Goal: Task Accomplishment & Management: Complete application form

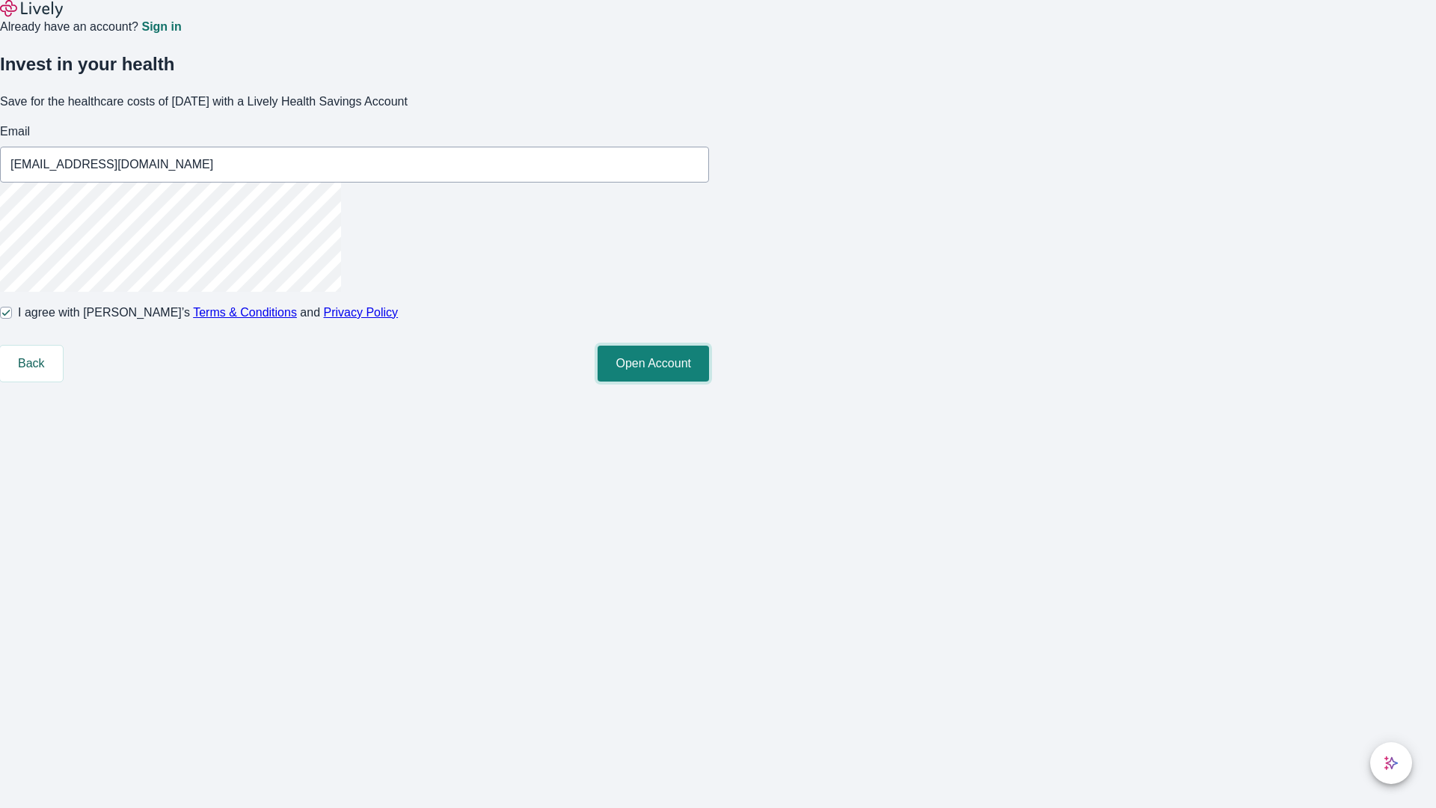
click at [709, 381] on button "Open Account" at bounding box center [652, 363] width 111 height 36
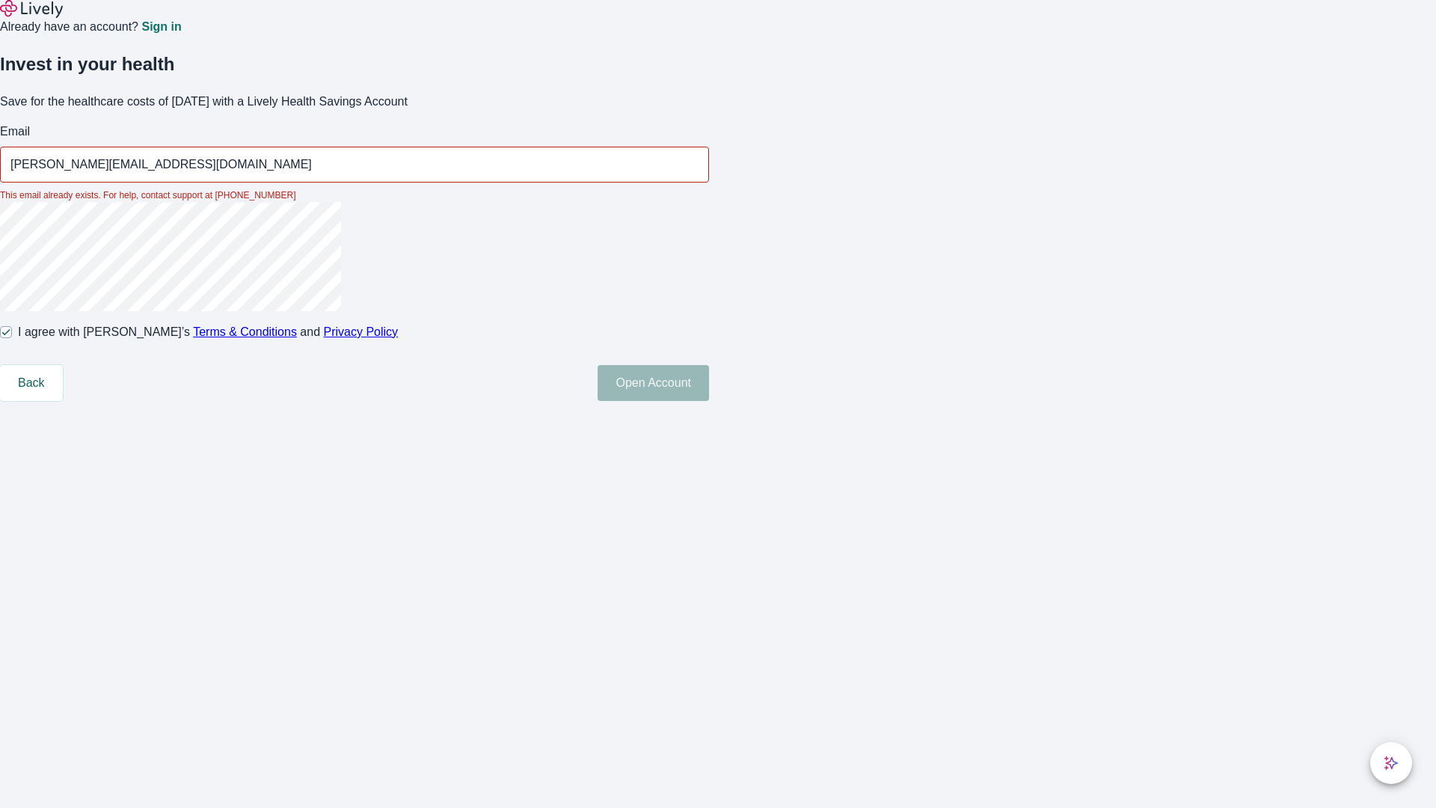
type input "[PERSON_NAME][EMAIL_ADDRESS][DOMAIN_NAME]"
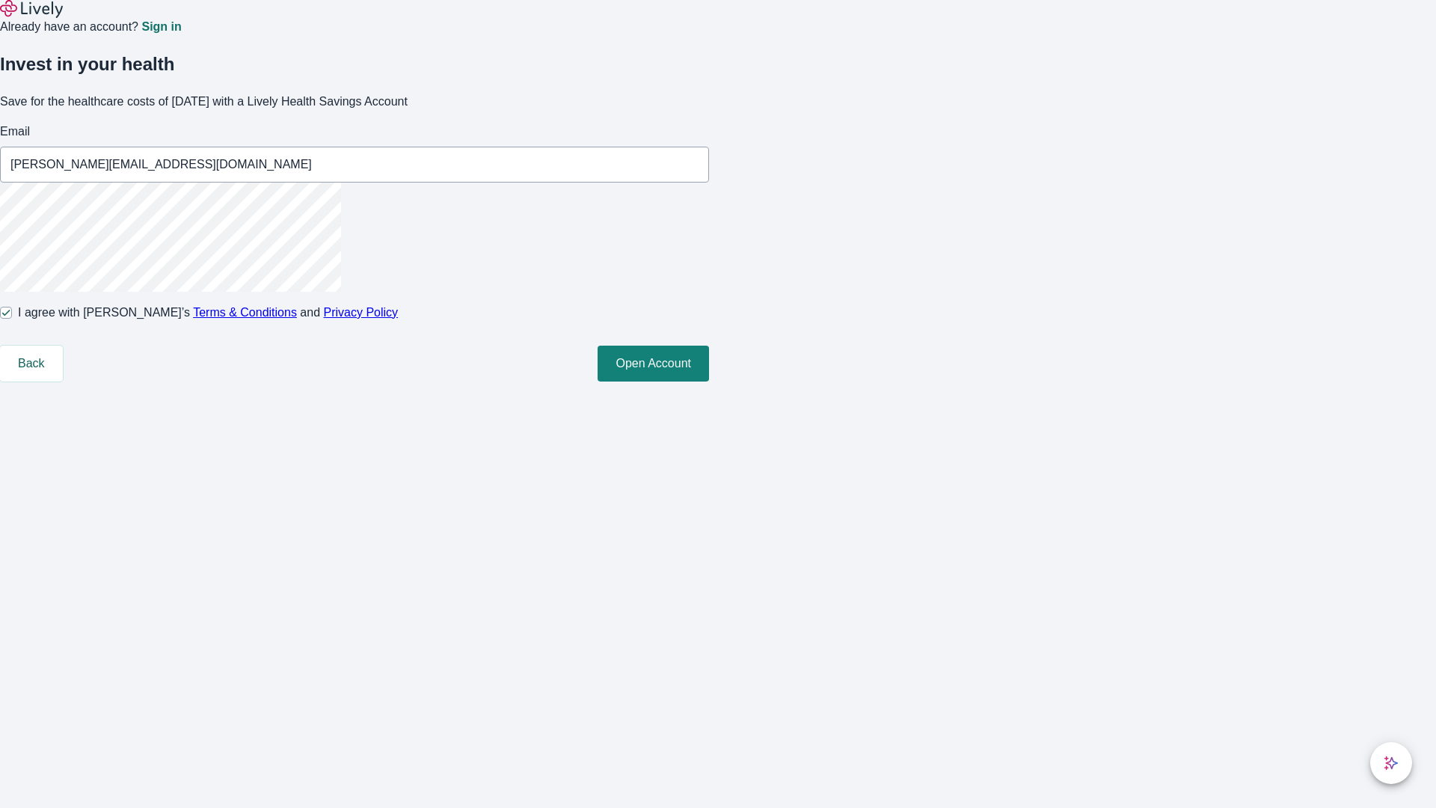
click at [12, 319] on input "I agree with Lively’s Terms & Conditions and Privacy Policy" at bounding box center [6, 313] width 12 height 12
checkbox input "false"
type input "[PERSON_NAME][EMAIL_ADDRESS][DOMAIN_NAME]"
click at [12, 319] on input "I agree with Lively’s Terms & Conditions and Privacy Policy" at bounding box center [6, 313] width 12 height 12
checkbox input "true"
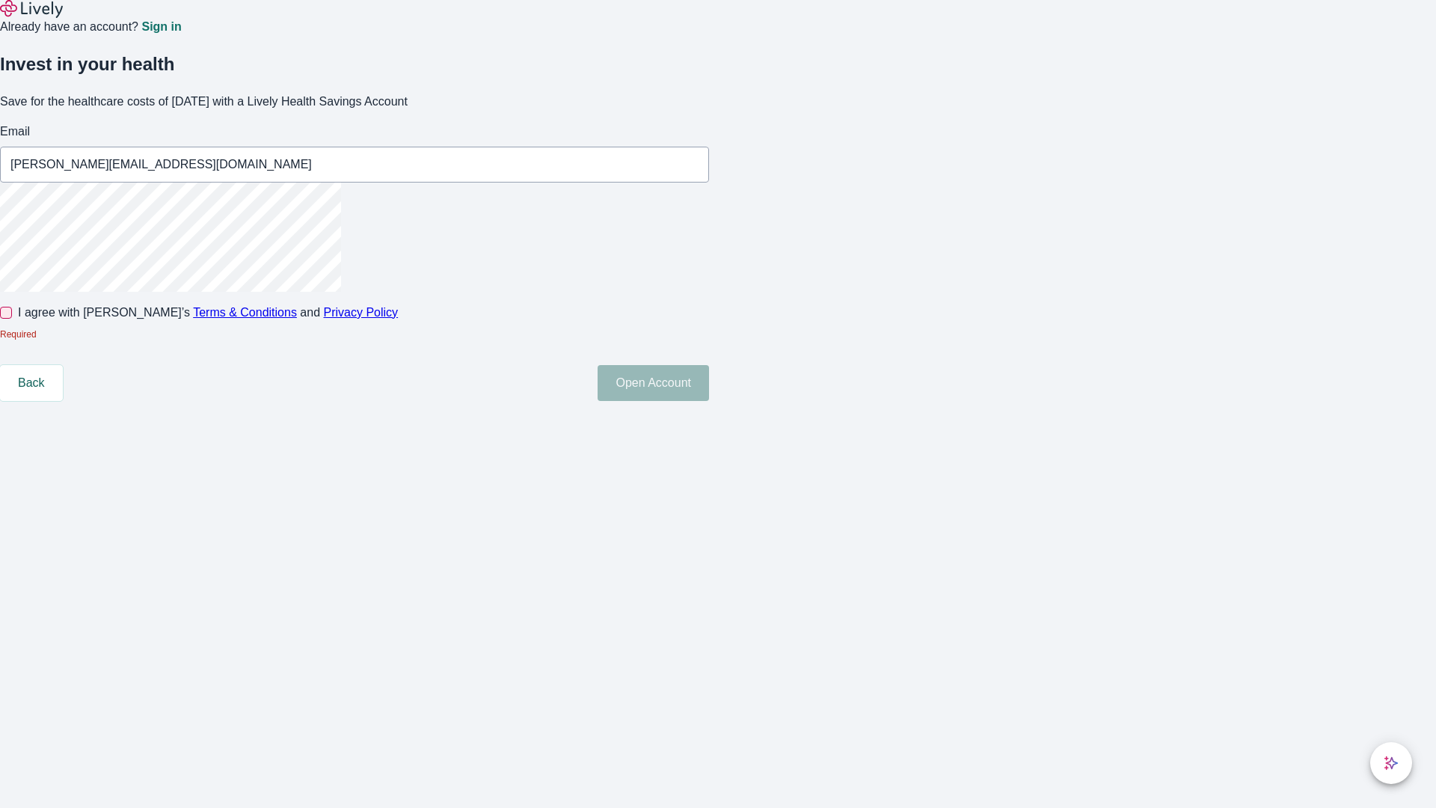
click at [709, 401] on button "Open Account" at bounding box center [652, 383] width 111 height 36
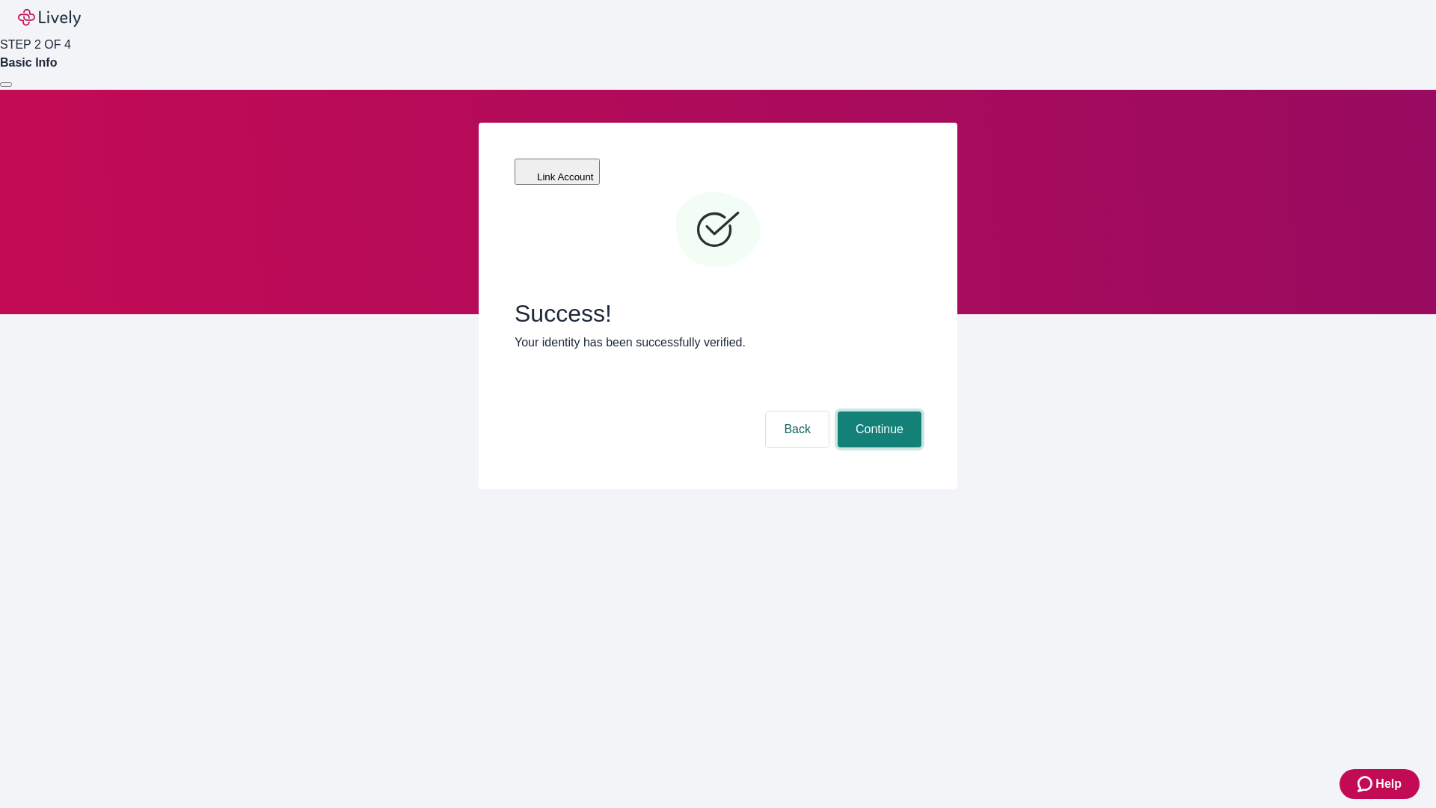
click at [877, 411] on button "Continue" at bounding box center [879, 429] width 84 height 36
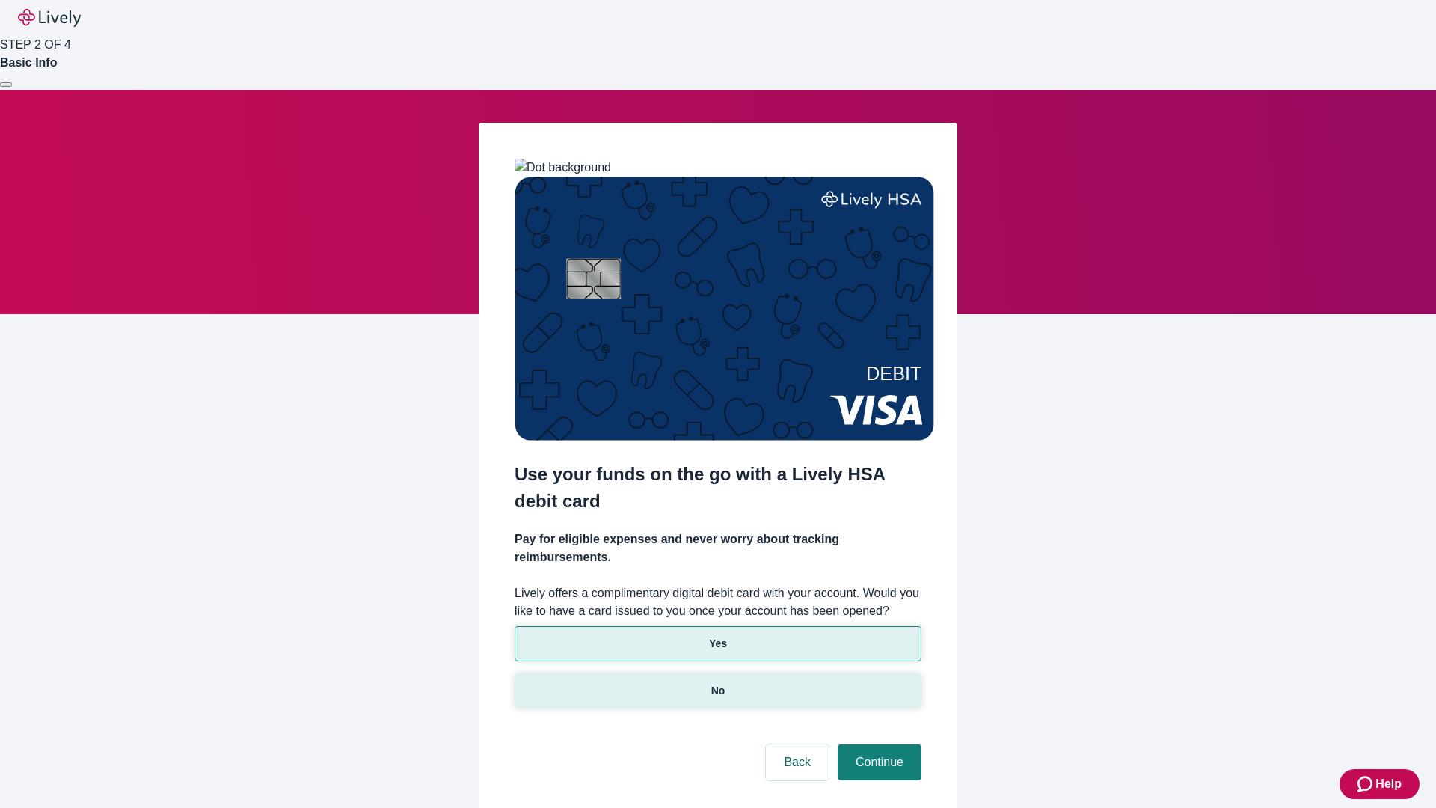
click at [717, 683] on p "No" at bounding box center [718, 691] width 14 height 16
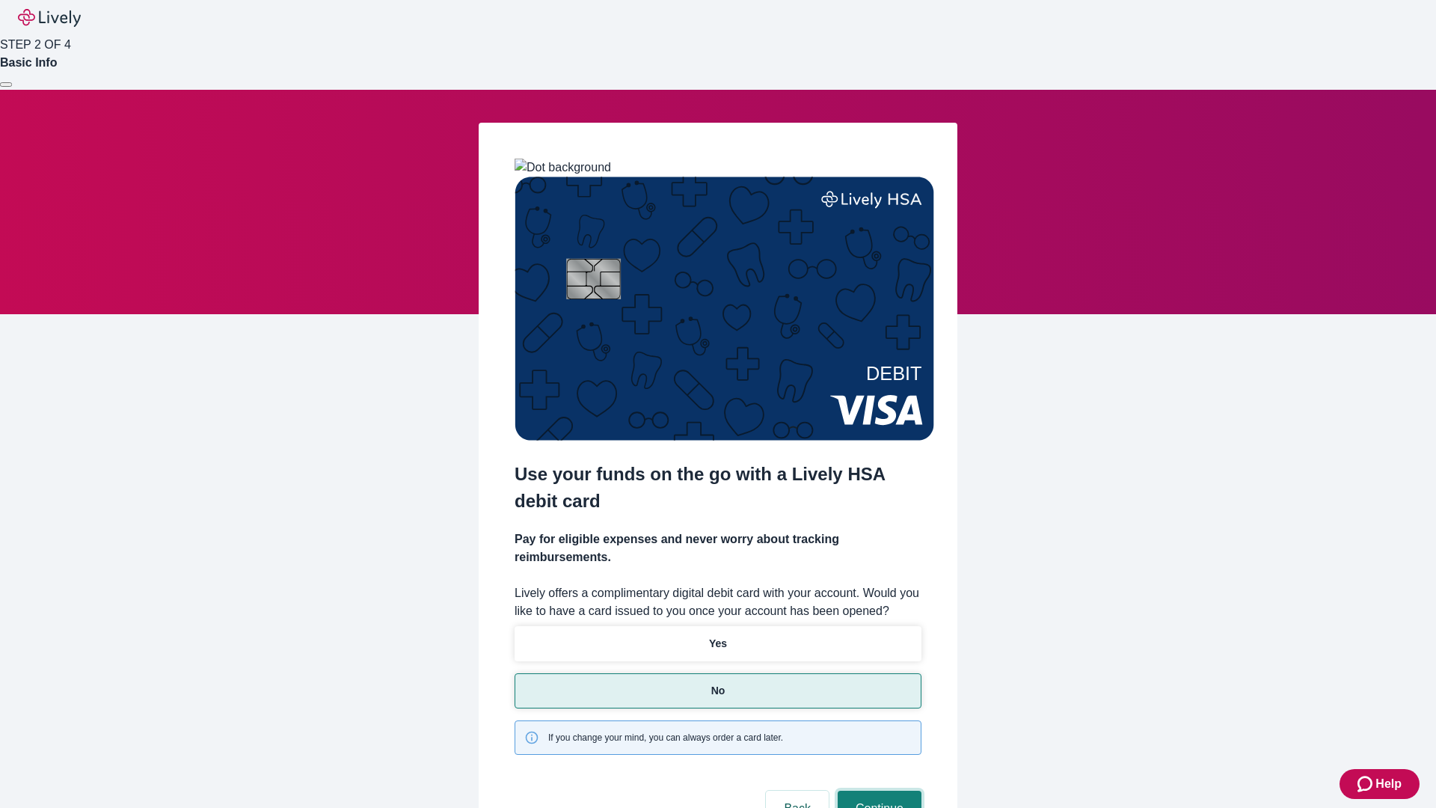
click at [877, 790] on button "Continue" at bounding box center [879, 808] width 84 height 36
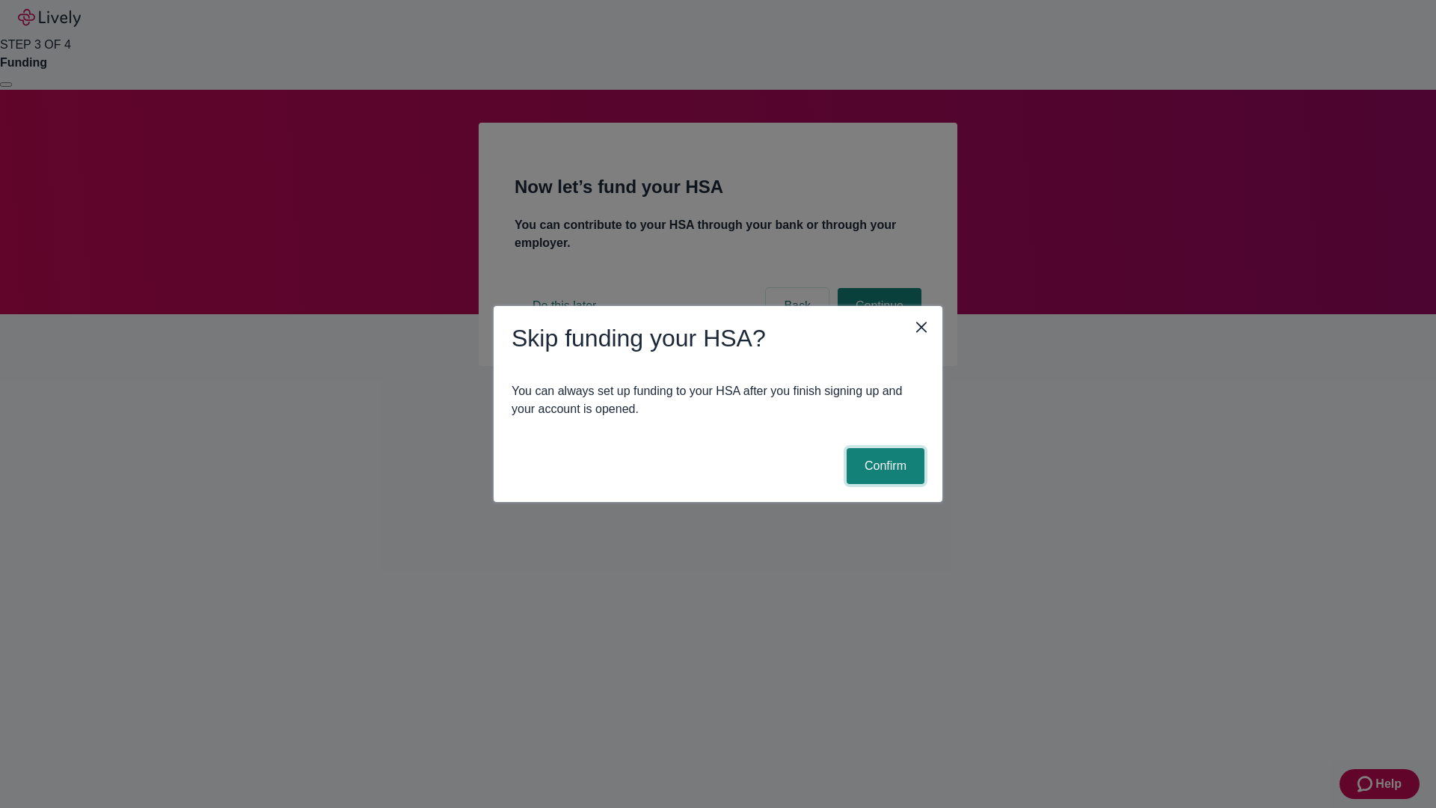
click at [883, 466] on button "Confirm" at bounding box center [885, 466] width 78 height 36
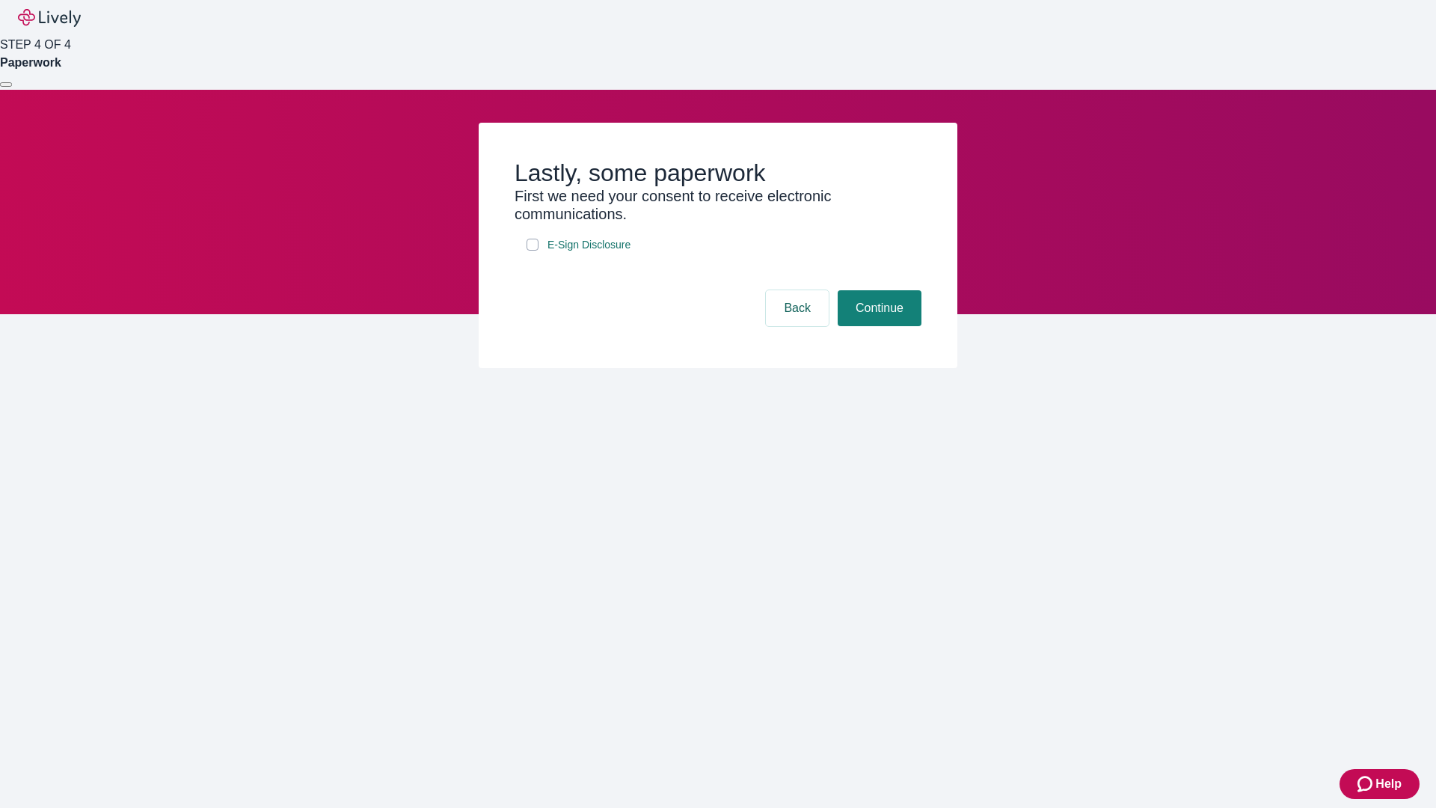
click at [532, 250] on input "E-Sign Disclosure" at bounding box center [532, 245] width 12 height 12
checkbox input "true"
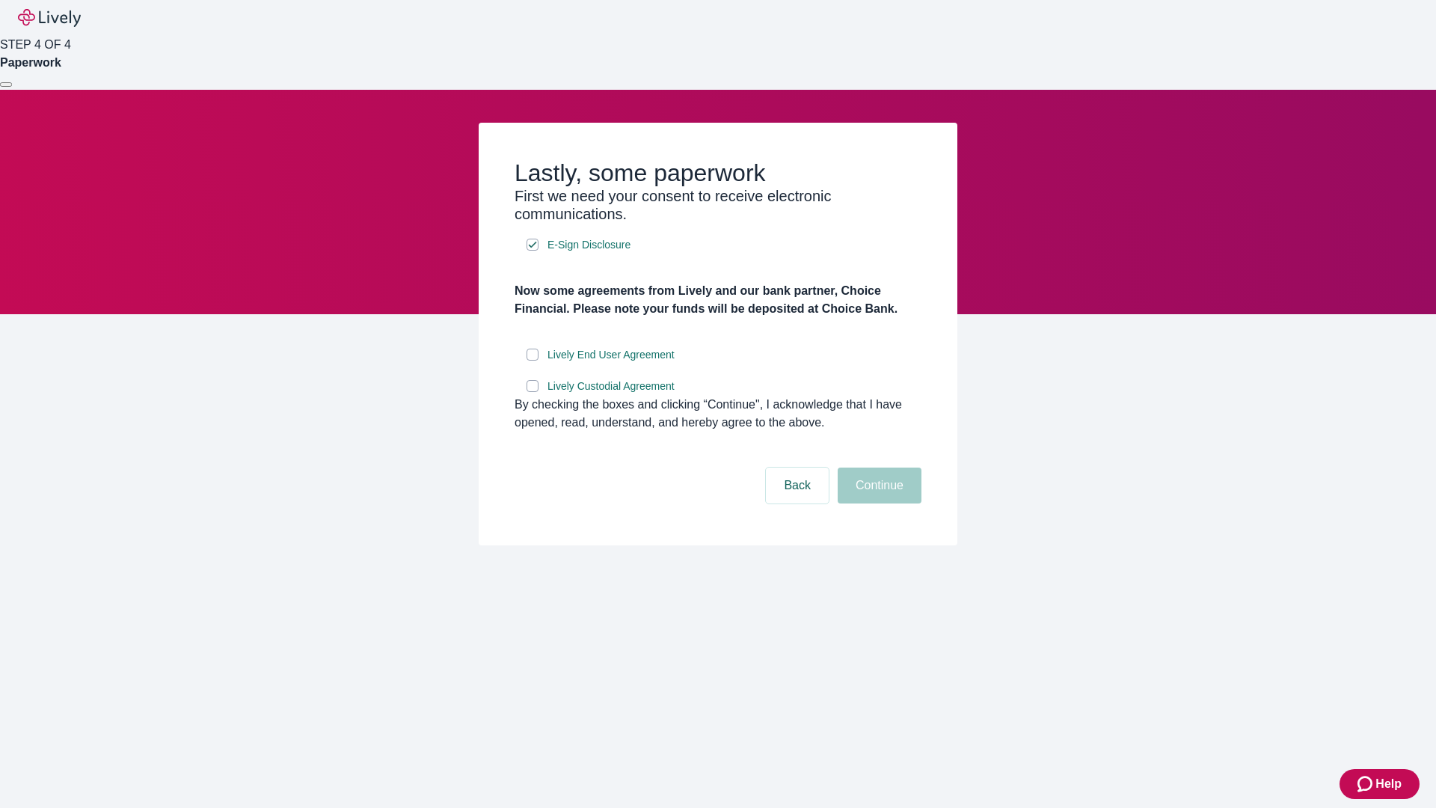
click at [532, 360] on input "Lively End User Agreement" at bounding box center [532, 354] width 12 height 12
checkbox input "true"
click at [532, 392] on input "Lively Custodial Agreement" at bounding box center [532, 386] width 12 height 12
checkbox input "true"
click at [877, 503] on button "Continue" at bounding box center [879, 485] width 84 height 36
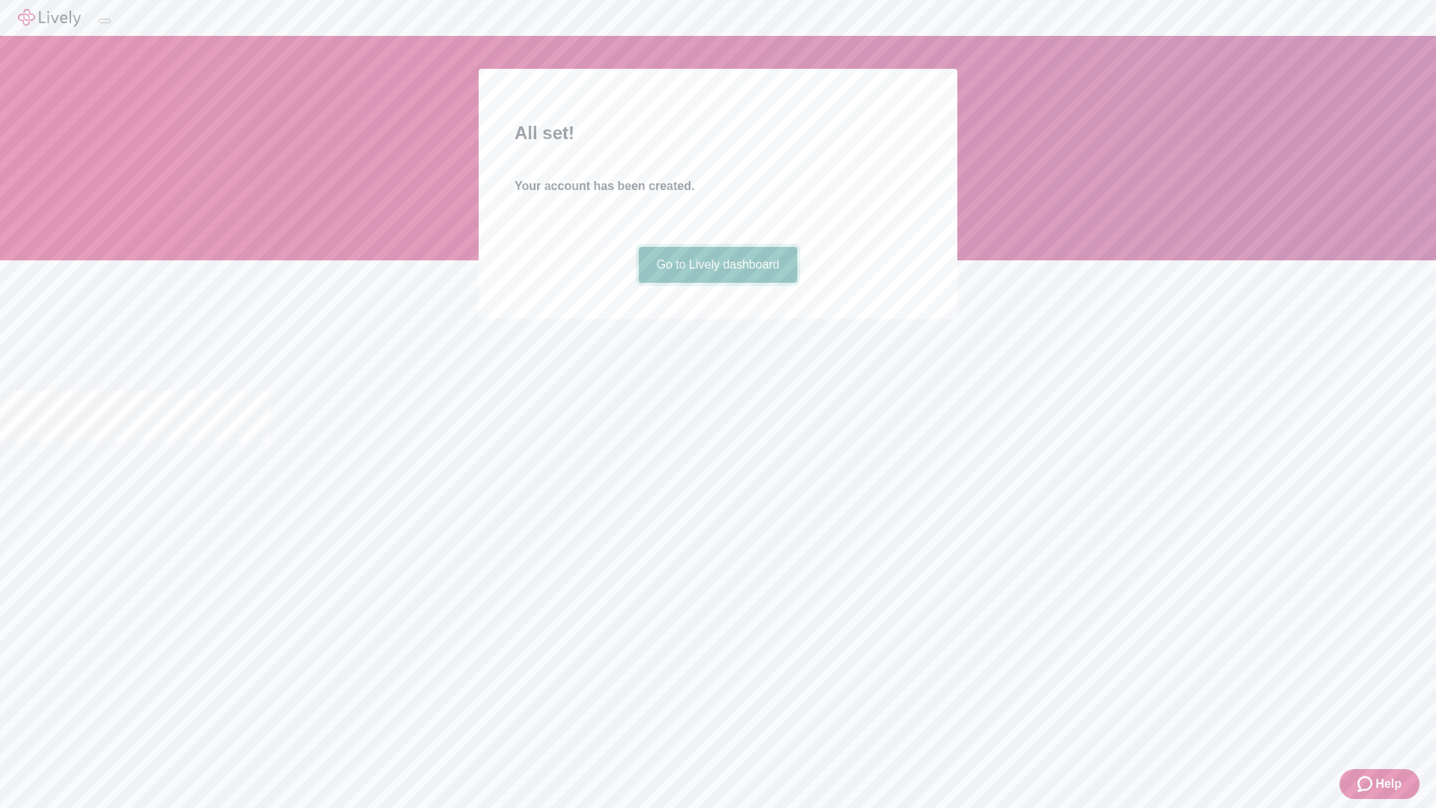
click at [717, 283] on link "Go to Lively dashboard" at bounding box center [718, 265] width 159 height 36
